Goal: Task Accomplishment & Management: Complete application form

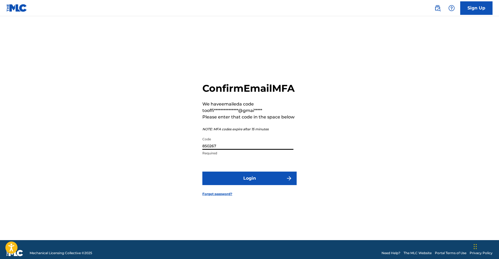
type input "850267"
click at [250, 184] on button "Login" at bounding box center [249, 177] width 94 height 13
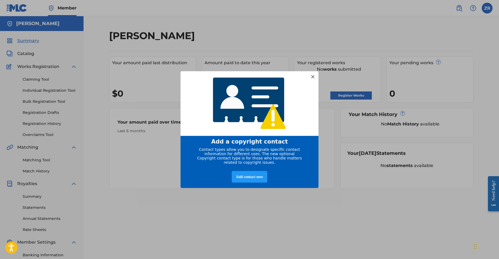
click at [313, 74] on div at bounding box center [312, 76] width 7 height 7
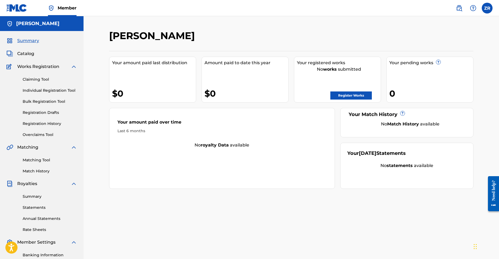
scroll to position [75, 0]
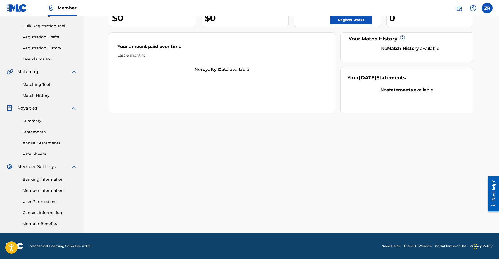
click at [47, 226] on link "Member Benefits" at bounding box center [50, 224] width 54 height 6
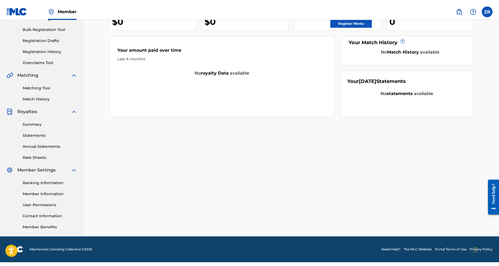
scroll to position [68, 0]
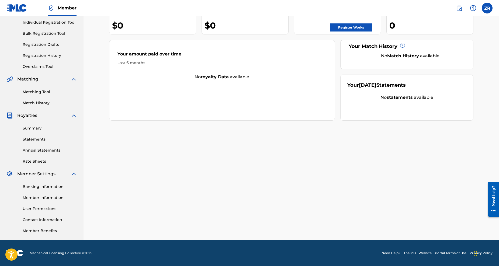
click at [40, 220] on link "Contact Information" at bounding box center [50, 220] width 54 height 6
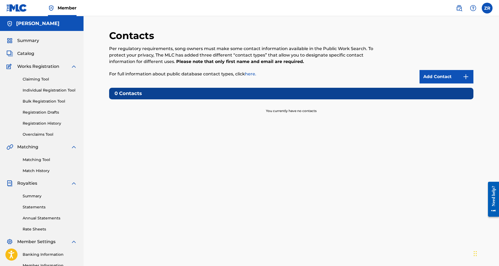
click at [433, 79] on link "Add Contact" at bounding box center [447, 76] width 54 height 13
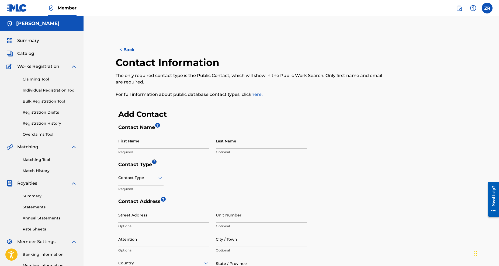
click at [141, 178] on div at bounding box center [140, 178] width 45 height 7
click at [214, 174] on div "Contact Type Required" at bounding box center [212, 184] width 189 height 28
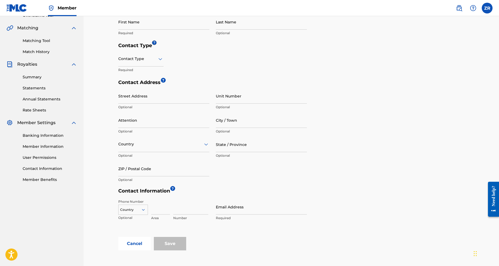
scroll to position [28, 0]
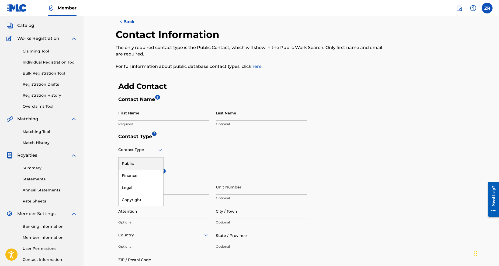
click at [154, 149] on div at bounding box center [140, 150] width 45 height 7
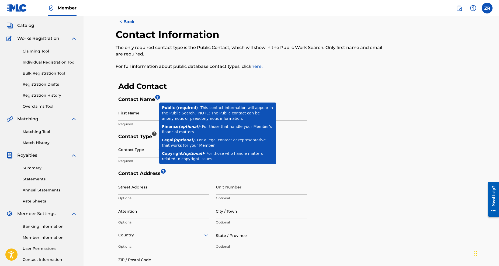
click at [154, 134] on div at bounding box center [154, 134] width 5 height 5
drag, startPoint x: 192, startPoint y: 108, endPoint x: 230, endPoint y: 119, distance: 39.7
click at [230, 119] on div "Public ( required ) - This contact information will appear in the Public Search…" at bounding box center [218, 113] width 112 height 16
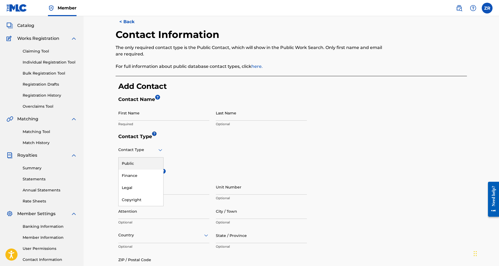
click at [127, 151] on div at bounding box center [140, 150] width 45 height 7
click at [131, 165] on div "Public" at bounding box center [141, 164] width 45 height 12
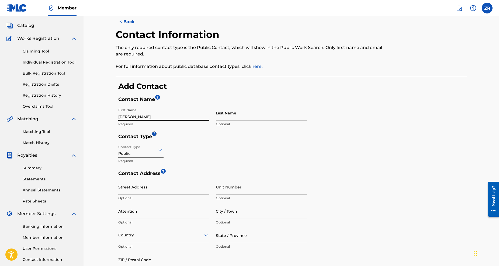
type input "[PERSON_NAME]"
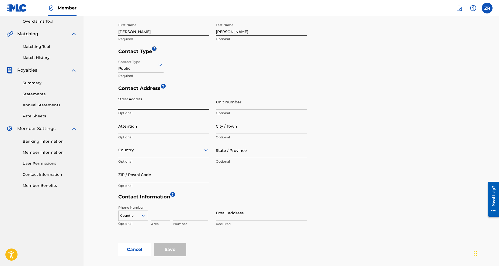
scroll to position [112, 0]
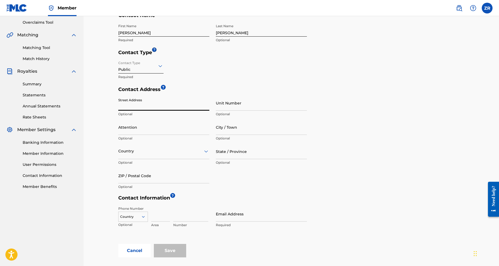
click at [153, 151] on div at bounding box center [163, 151] width 91 height 7
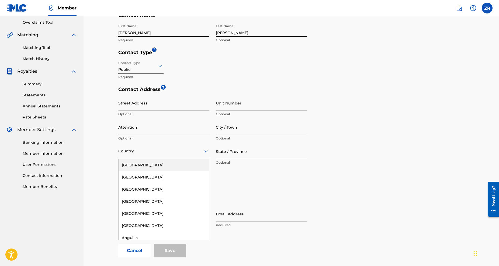
click at [152, 165] on div "[GEOGRAPHIC_DATA]" at bounding box center [164, 165] width 91 height 12
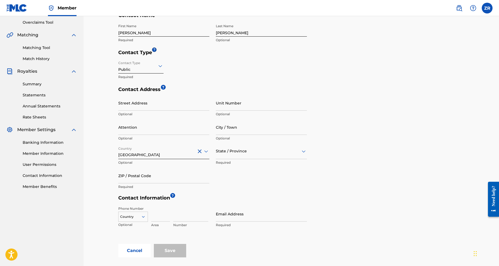
click at [239, 154] on div "State / Province" at bounding box center [261, 151] width 91 height 15
type input "f"
click at [236, 188] on div "[US_STATE]" at bounding box center [261, 190] width 91 height 12
click at [139, 102] on input "Street Address" at bounding box center [163, 102] width 91 height 15
type input "[STREET_ADDRESS][PERSON_NAME]"
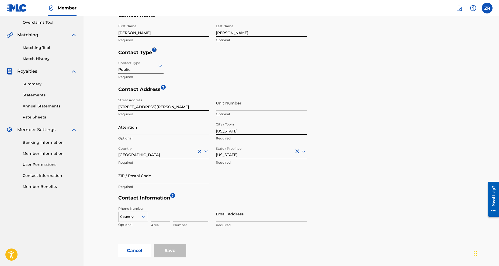
click at [234, 131] on input "[US_STATE]" at bounding box center [261, 127] width 91 height 15
type input "Orlando"
click at [165, 178] on input "ZIP / Postal Code" at bounding box center [163, 175] width 91 height 15
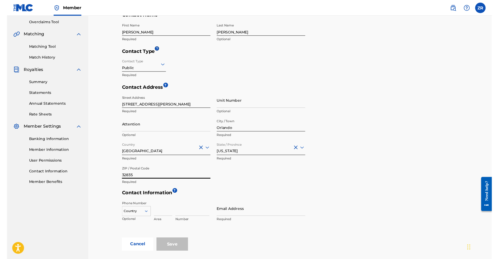
scroll to position [155, 0]
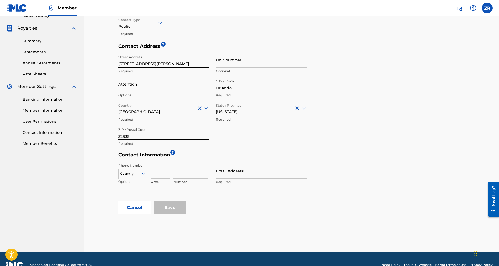
type input "32835"
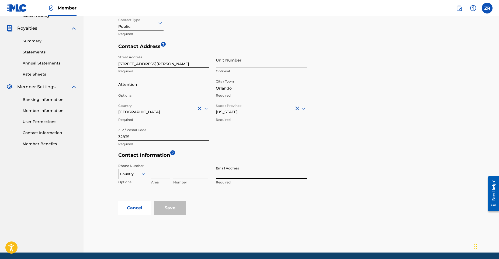
type input "S"
type input "s"
type input "[EMAIL_ADDRESS][DOMAIN_NAME]"
click at [170, 209] on input "Save" at bounding box center [170, 207] width 32 height 13
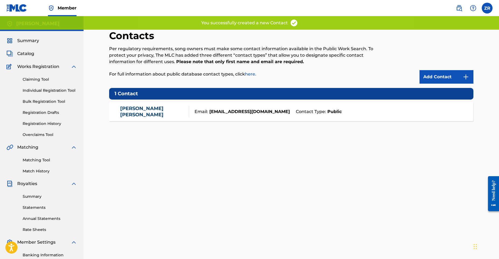
click at [28, 53] on span "Catalog" at bounding box center [25, 53] width 17 height 6
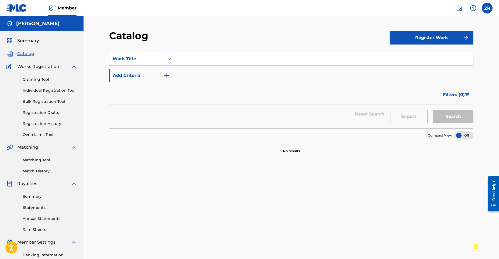
click at [441, 35] on button "Register Work" at bounding box center [432, 37] width 84 height 13
click at [418, 57] on link "Individual" at bounding box center [432, 55] width 84 height 13
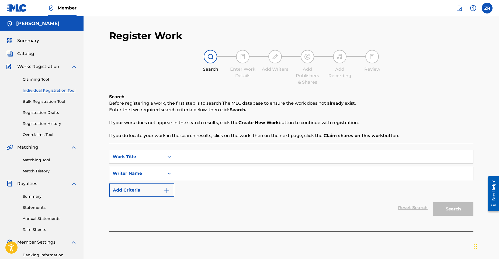
click at [261, 161] on input "Search Form" at bounding box center [323, 156] width 299 height 13
type input "H"
type input "[DEMOGRAPHIC_DATA]"
click at [279, 180] on div "SearchWithCriteriabcae7cbd-3f88-48d7-ae2d-3288e1e396a5 Work Title Jehová Search…" at bounding box center [291, 173] width 364 height 47
click at [277, 177] on input "Search Form" at bounding box center [323, 173] width 299 height 13
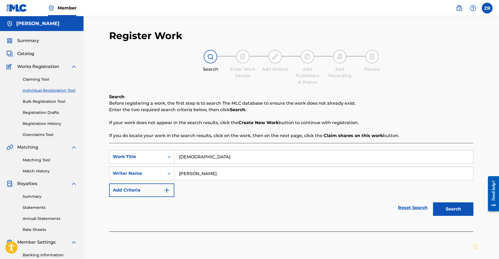
type input "[PERSON_NAME]"
click at [453, 209] on button "Search" at bounding box center [453, 208] width 40 height 13
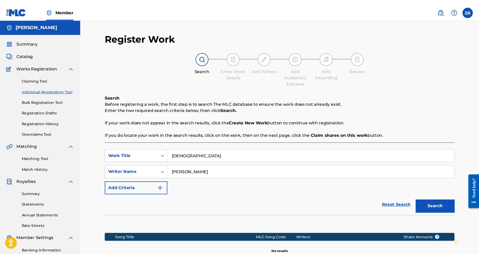
scroll to position [75, 0]
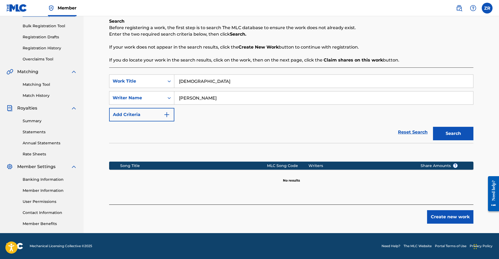
click at [454, 217] on button "Create new work" at bounding box center [450, 216] width 46 height 13
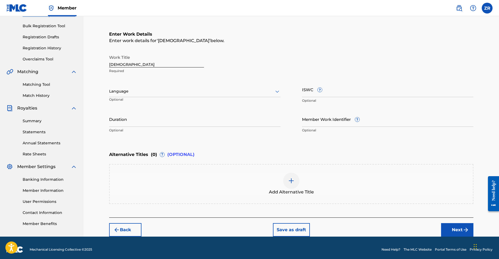
click at [196, 90] on div at bounding box center [194, 91] width 171 height 7
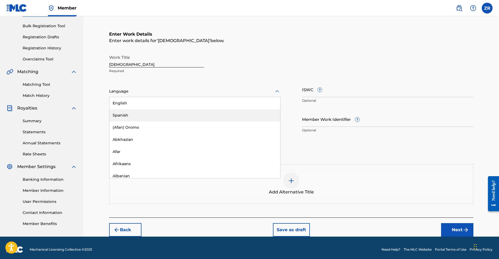
click at [189, 113] on div "Spanish" at bounding box center [194, 115] width 171 height 12
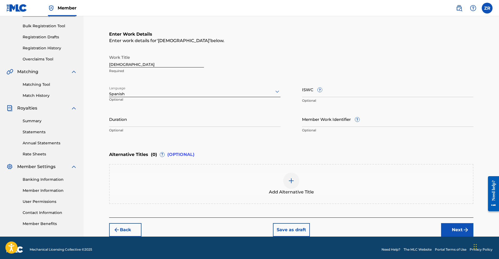
click at [324, 99] on p "Optional" at bounding box center [387, 100] width 171 height 5
click at [229, 120] on input "Duration" at bounding box center [194, 118] width 171 height 15
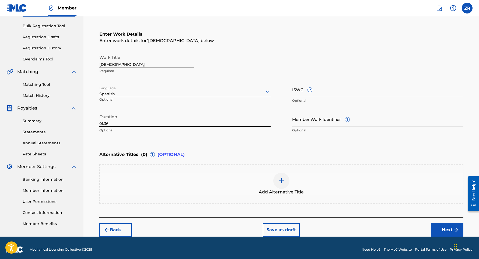
type input "01:36"
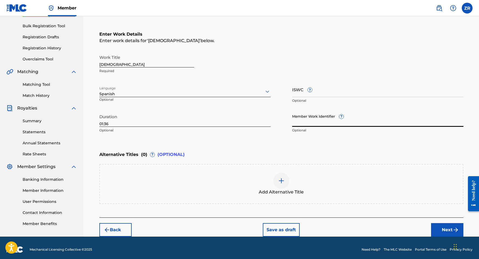
click at [258, 184] on div "Add Alternative Title" at bounding box center [281, 183] width 363 height 23
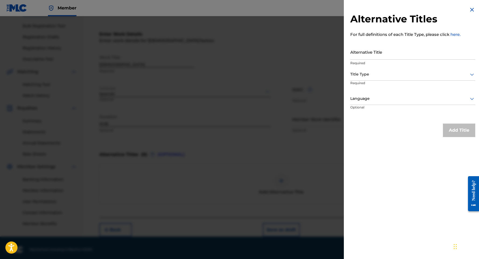
click at [284, 78] on div at bounding box center [239, 145] width 479 height 259
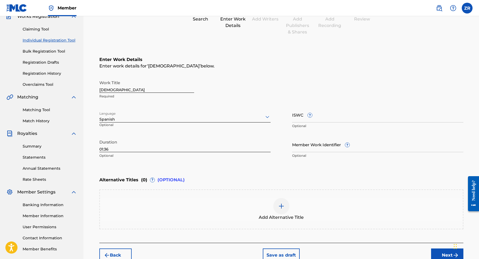
scroll to position [79, 0]
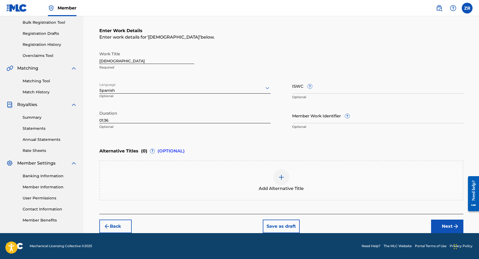
click at [444, 223] on button "Next" at bounding box center [447, 225] width 32 height 13
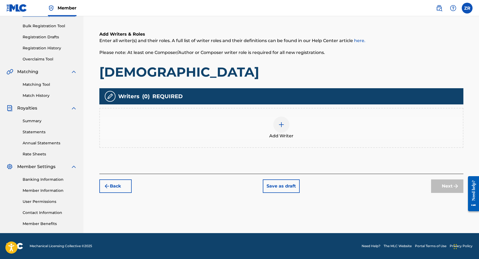
scroll to position [75, 0]
click at [297, 139] on div "Add Writer" at bounding box center [281, 128] width 364 height 40
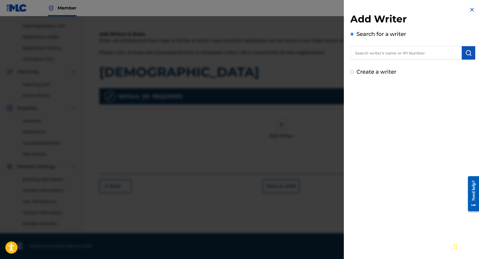
click at [370, 57] on input "text" at bounding box center [407, 52] width 112 height 13
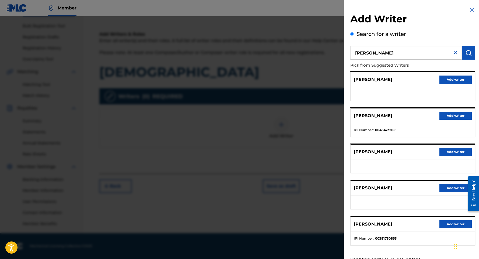
type input "[PERSON_NAME]"
click at [402, 54] on input "[PERSON_NAME]" at bounding box center [407, 52] width 112 height 13
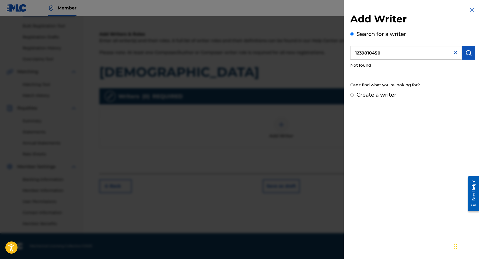
click at [355, 55] on input "1239810450" at bounding box center [407, 52] width 112 height 13
type input "001239810450"
click at [471, 54] on button "submit" at bounding box center [468, 52] width 13 height 13
click at [470, 53] on img "submit" at bounding box center [469, 53] width 6 height 6
click at [457, 52] on div "001239810450" at bounding box center [413, 52] width 125 height 13
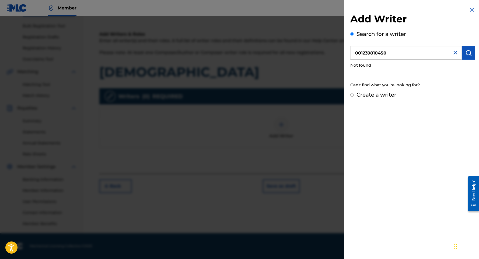
click at [455, 52] on img at bounding box center [455, 52] width 6 height 6
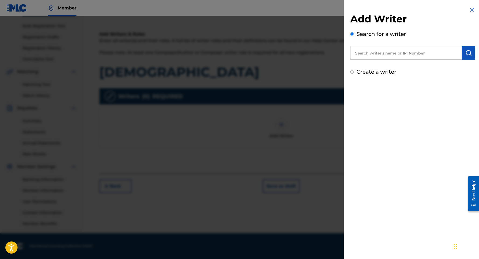
click at [445, 52] on input "text" at bounding box center [407, 52] width 112 height 13
type input "001239810450"
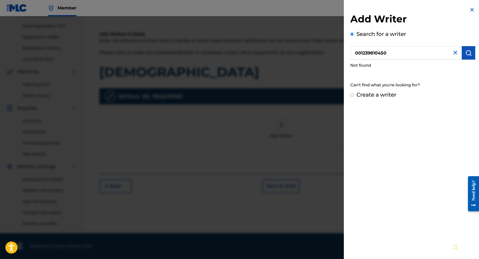
click at [379, 94] on label "Create a writer" at bounding box center [377, 94] width 40 height 6
radio input "true"
click at [354, 94] on input "Create a writer" at bounding box center [353, 95] width 4 height 4
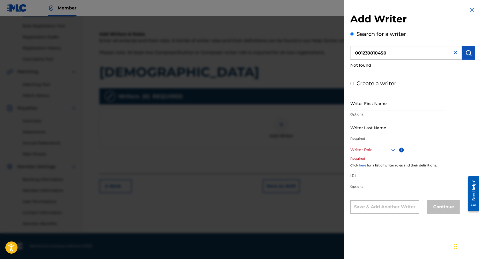
radio input "false"
radio input "true"
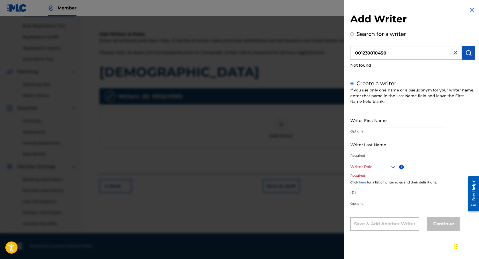
click at [452, 52] on img at bounding box center [455, 52] width 6 height 6
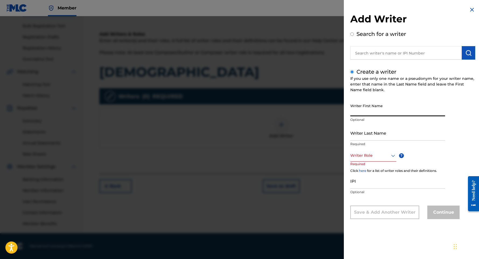
click at [401, 113] on input "Writer First Name" at bounding box center [398, 108] width 95 height 15
type input "[PERSON_NAME]"
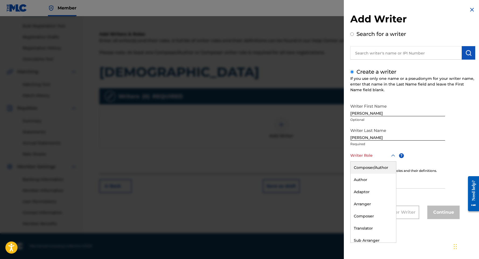
click at [386, 159] on div "Writer Role" at bounding box center [374, 155] width 46 height 12
click at [381, 170] on div "Composer/Author" at bounding box center [374, 167] width 46 height 12
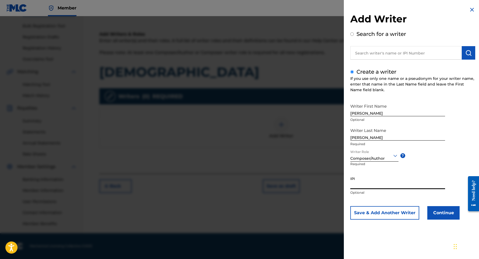
click at [385, 185] on input "IPI" at bounding box center [398, 181] width 95 height 15
click at [371, 187] on input "1239810450" at bounding box center [398, 181] width 95 height 15
type input "1239810450"
click at [440, 212] on button "Continue" at bounding box center [444, 212] width 32 height 13
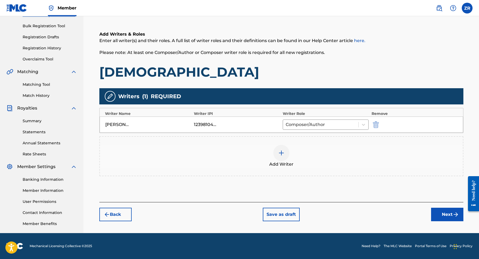
click at [441, 212] on button "Next" at bounding box center [447, 213] width 32 height 13
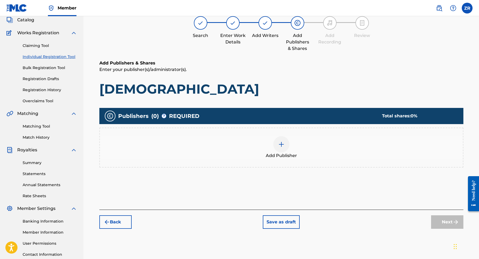
scroll to position [24, 0]
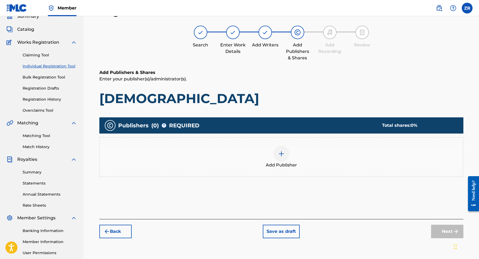
click at [285, 150] on div at bounding box center [282, 154] width 16 height 16
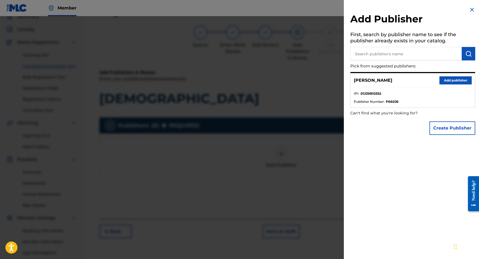
click at [447, 82] on button "Add publisher" at bounding box center [456, 80] width 32 height 8
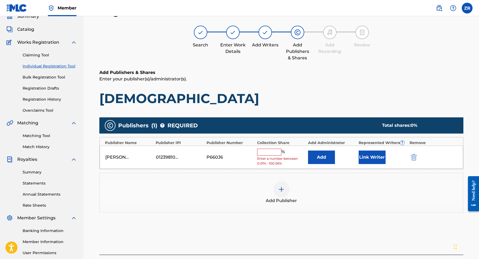
click at [274, 151] on input "text" at bounding box center [269, 151] width 24 height 7
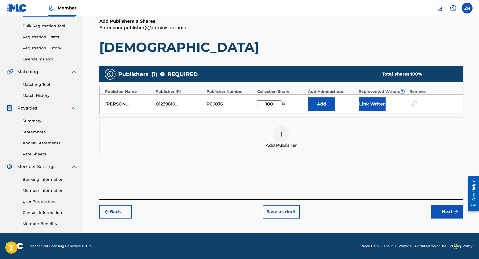
type input "100"
click at [442, 208] on button "Next" at bounding box center [447, 211] width 32 height 13
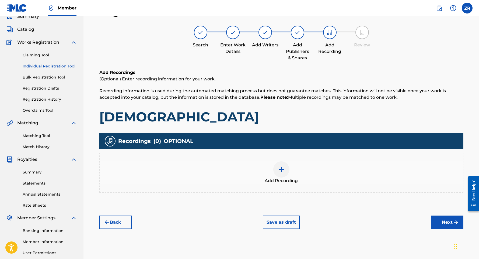
click at [312, 168] on div "Add Recording" at bounding box center [281, 172] width 363 height 23
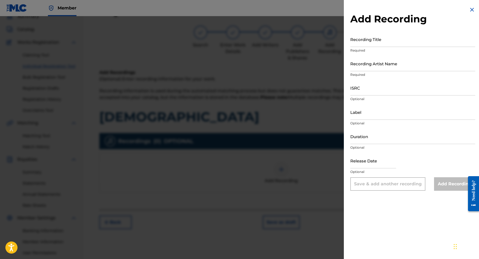
click at [368, 47] on div "Recording Title Required" at bounding box center [413, 44] width 125 height 24
click at [368, 42] on input "Recording Title" at bounding box center [413, 39] width 125 height 15
type input "[DEMOGRAPHIC_DATA]"
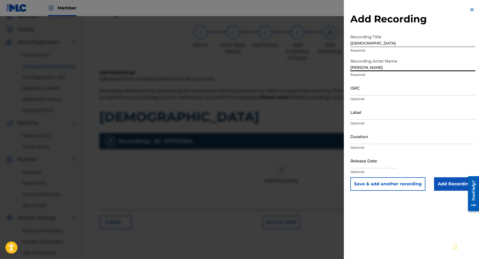
type input "[PERSON_NAME]"
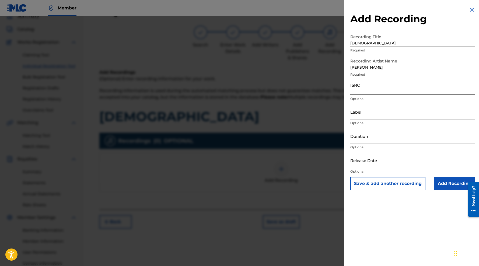
paste input "TCAJZ2541049"
type input "TCAJZ2541049"
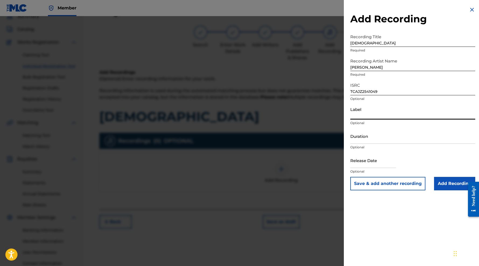
click at [378, 116] on input "Label" at bounding box center [413, 111] width 125 height 15
type input "Soul Music"
click at [394, 143] on input "Duration" at bounding box center [413, 136] width 125 height 15
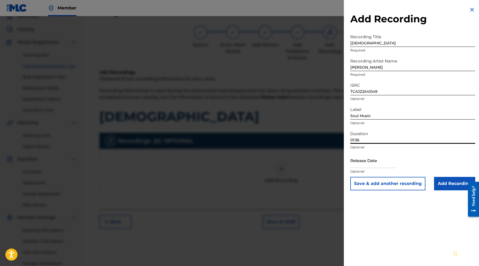
type input "01:36"
click at [391, 165] on input "text" at bounding box center [374, 160] width 46 height 15
select select "7"
select select "2025"
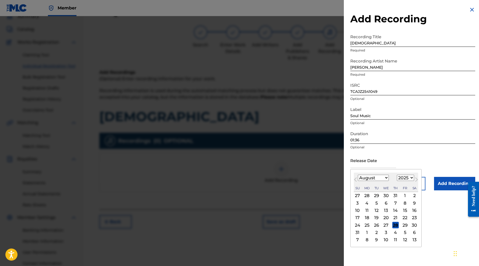
click at [416, 180] on span "Next Month" at bounding box center [416, 181] width 0 height 8
select select "8"
click at [402, 195] on div "5" at bounding box center [405, 196] width 6 height 6
type input "[DATE]"
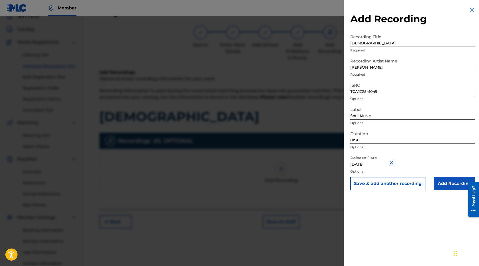
click at [442, 186] on input "Add Recording" at bounding box center [454, 183] width 41 height 13
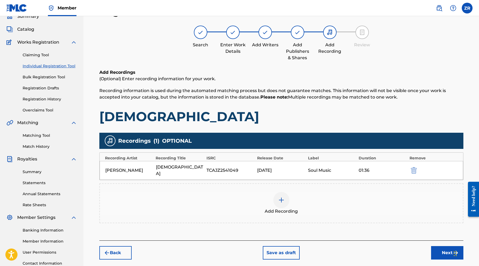
scroll to position [25, 0]
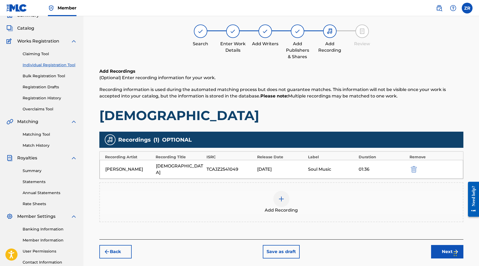
click at [444, 245] on button "Next" at bounding box center [447, 251] width 32 height 13
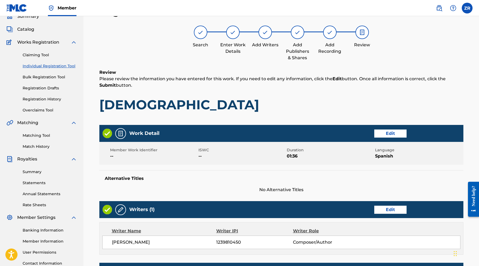
scroll to position [189, 0]
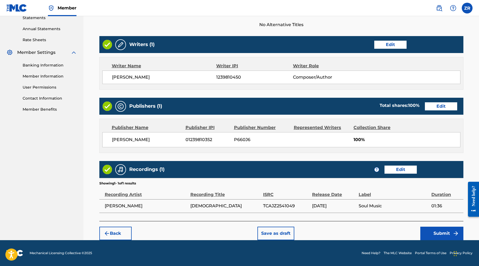
click at [440, 233] on button "Submit" at bounding box center [442, 233] width 43 height 13
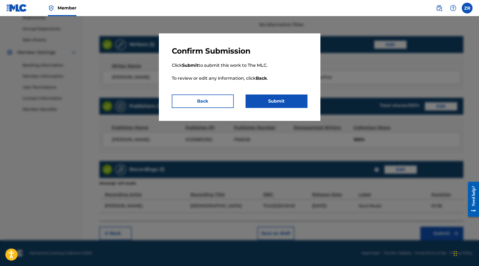
click at [278, 107] on button "Submit" at bounding box center [277, 101] width 62 height 13
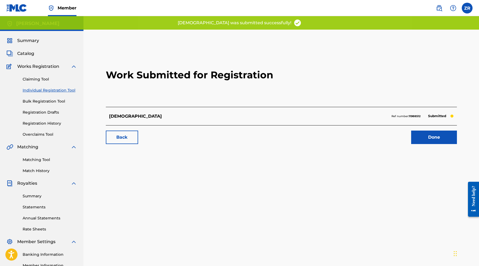
click at [450, 137] on link "Done" at bounding box center [434, 137] width 46 height 13
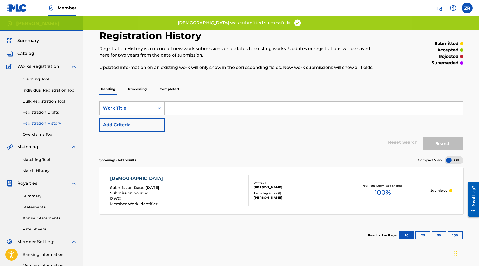
click at [471, 13] on div "ZR ZR [PERSON_NAME] [EMAIL_ADDRESS][DOMAIN_NAME] Notification Preferences Profi…" at bounding box center [452, 8] width 42 height 11
click at [464, 11] on label at bounding box center [467, 8] width 11 height 11
click at [468, 8] on input "ZR [PERSON_NAME] [EMAIL_ADDRESS][DOMAIN_NAME] Notification Preferences Profile …" at bounding box center [468, 8] width 0 height 0
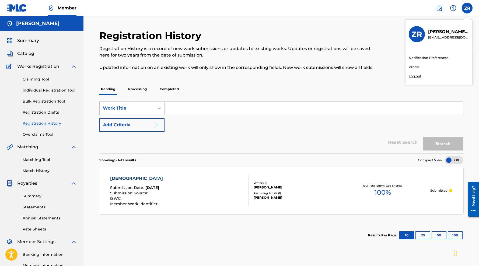
click at [417, 75] on p "Log out" at bounding box center [415, 76] width 13 height 5
click at [468, 8] on input "ZR [PERSON_NAME] [EMAIL_ADDRESS][DOMAIN_NAME] Notification Preferences Profile …" at bounding box center [468, 8] width 0 height 0
